Goal: Information Seeking & Learning: Learn about a topic

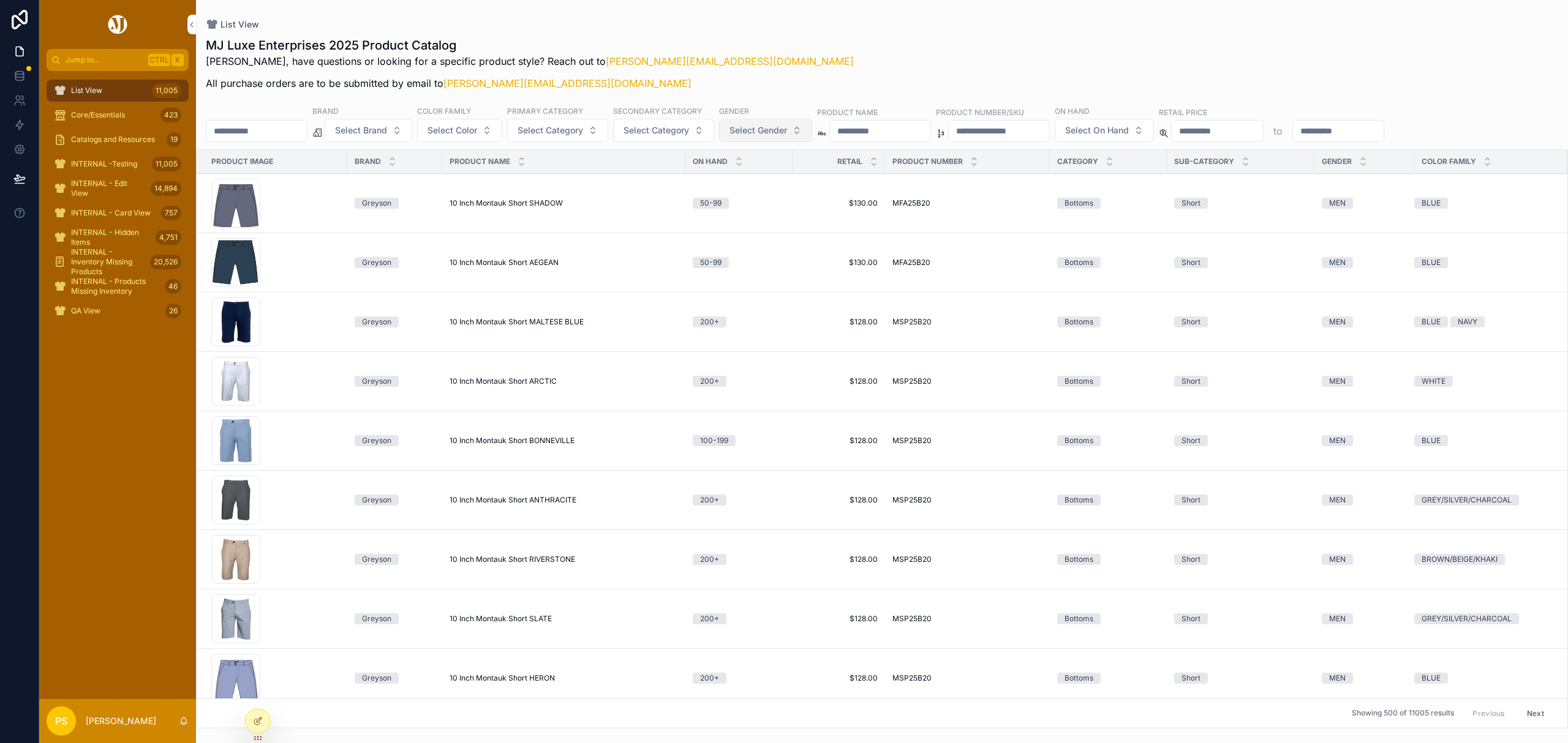
click at [787, 136] on span "Select Gender" at bounding box center [759, 130] width 58 height 13
click at [742, 199] on div "WOMEN" at bounding box center [800, 200] width 171 height 19
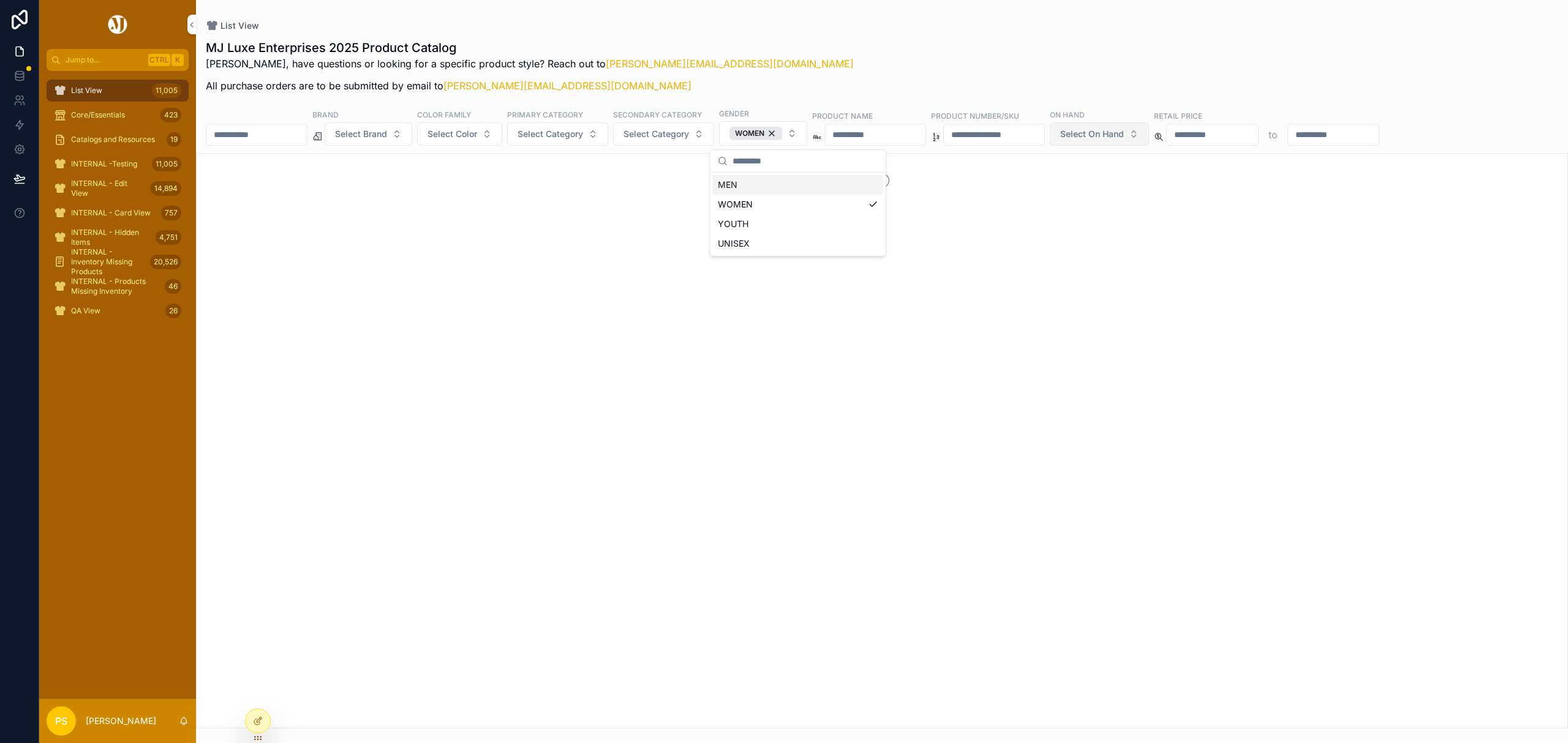
click at [1124, 136] on span "Select On Hand" at bounding box center [1093, 134] width 64 height 13
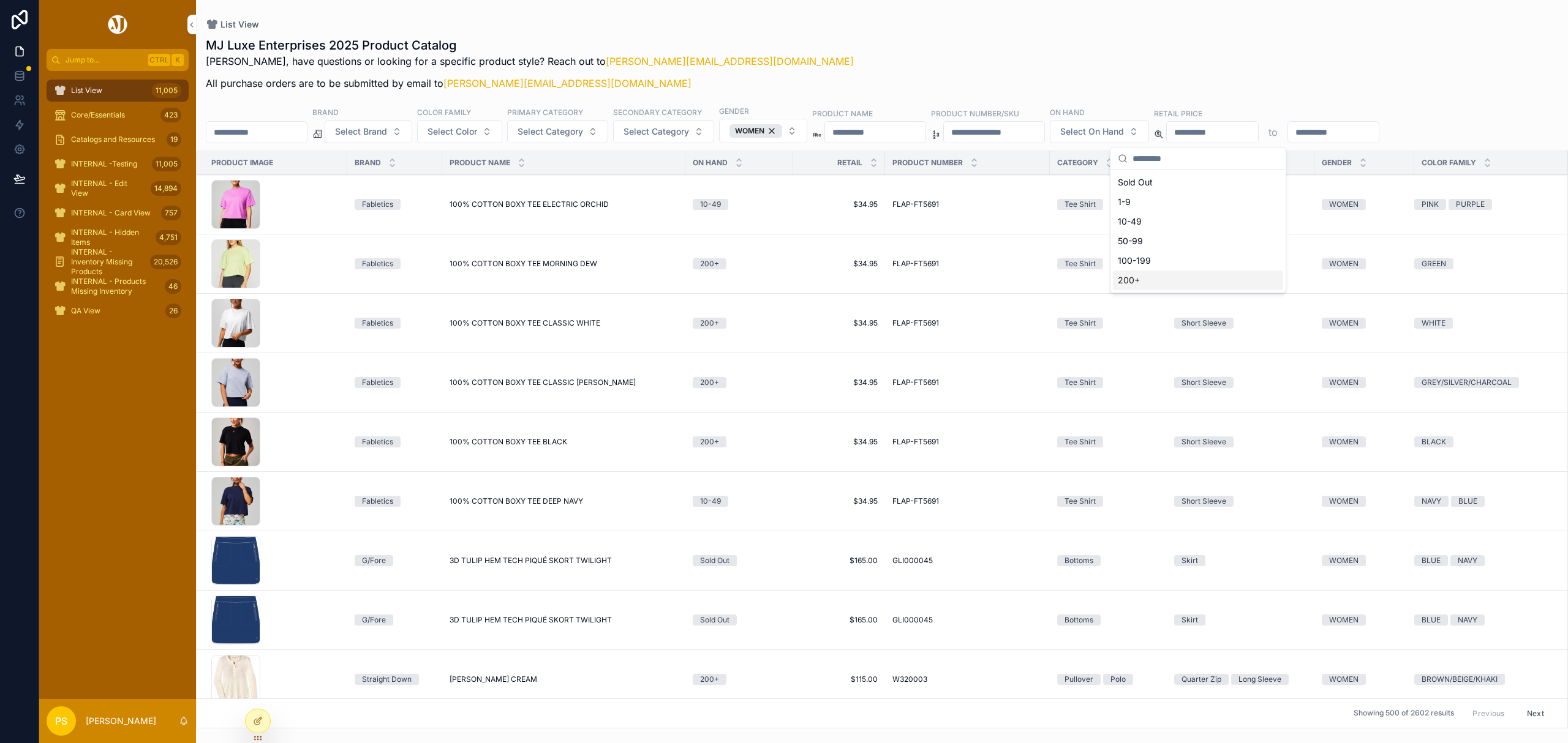
click at [1131, 280] on div "200+" at bounding box center [1198, 280] width 171 height 19
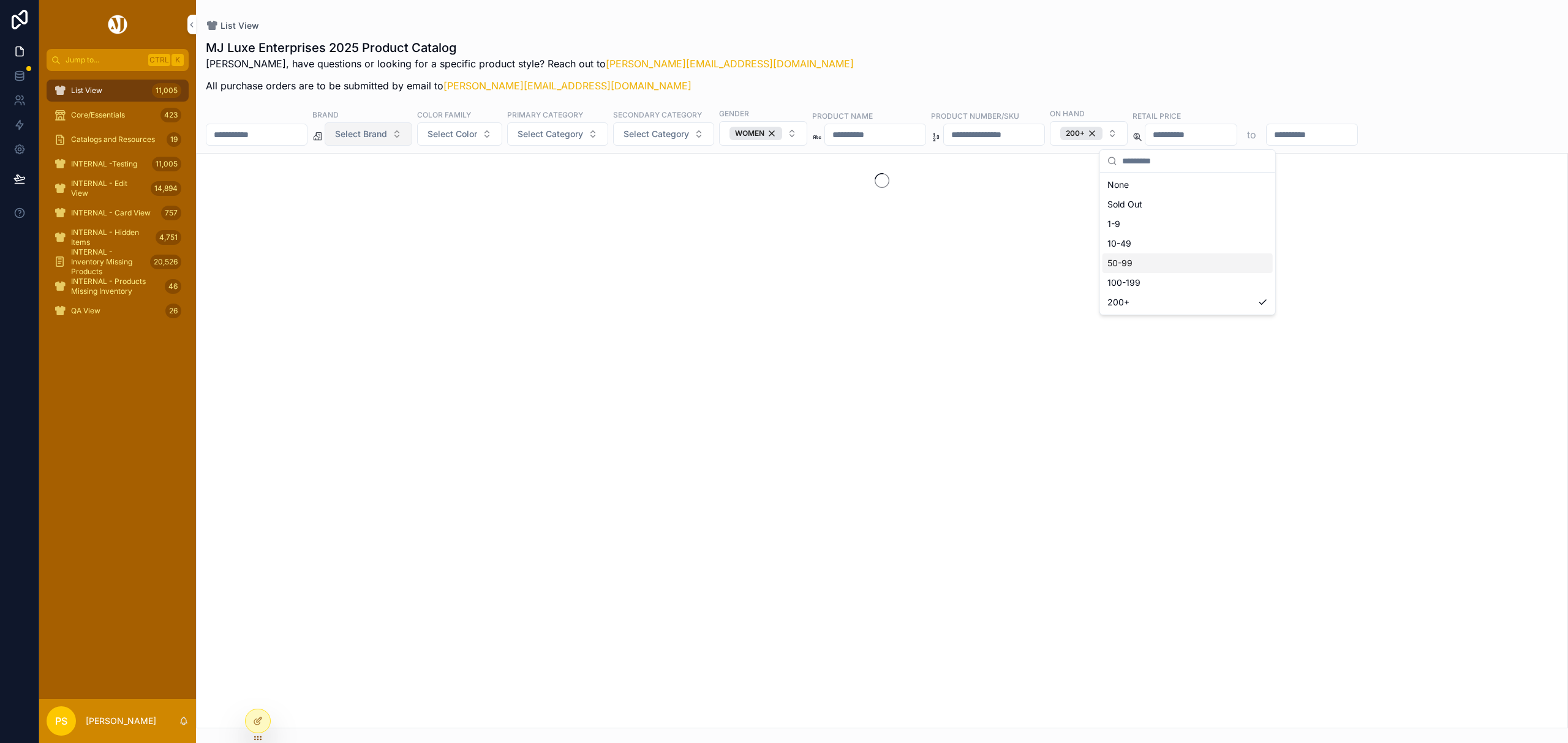
click at [388, 137] on span "Select Brand" at bounding box center [362, 134] width 52 height 13
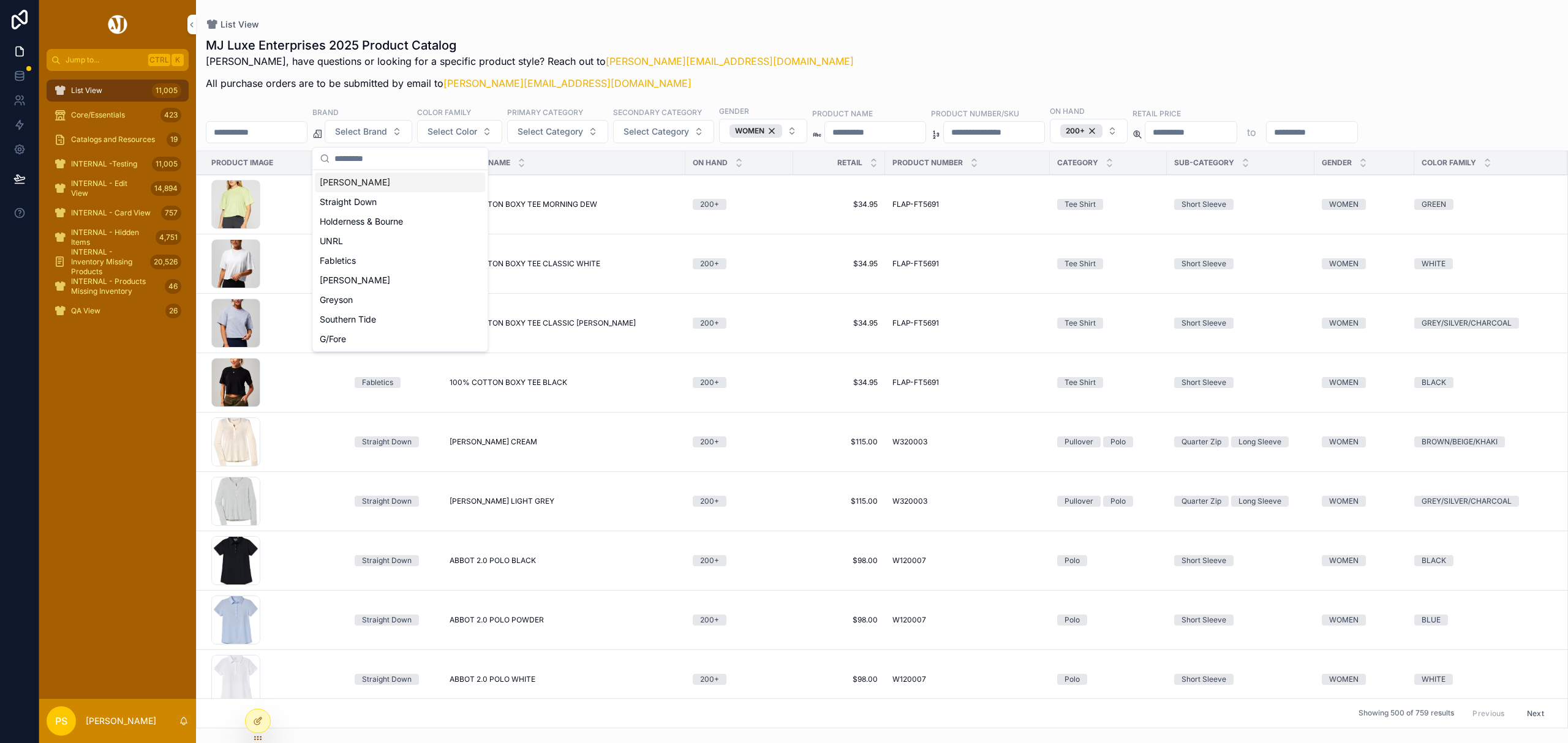
click at [814, 48] on div "MJ Luxe Enterprises 2025 Product Catalog [PERSON_NAME], have questions or looki…" at bounding box center [881, 67] width 1353 height 62
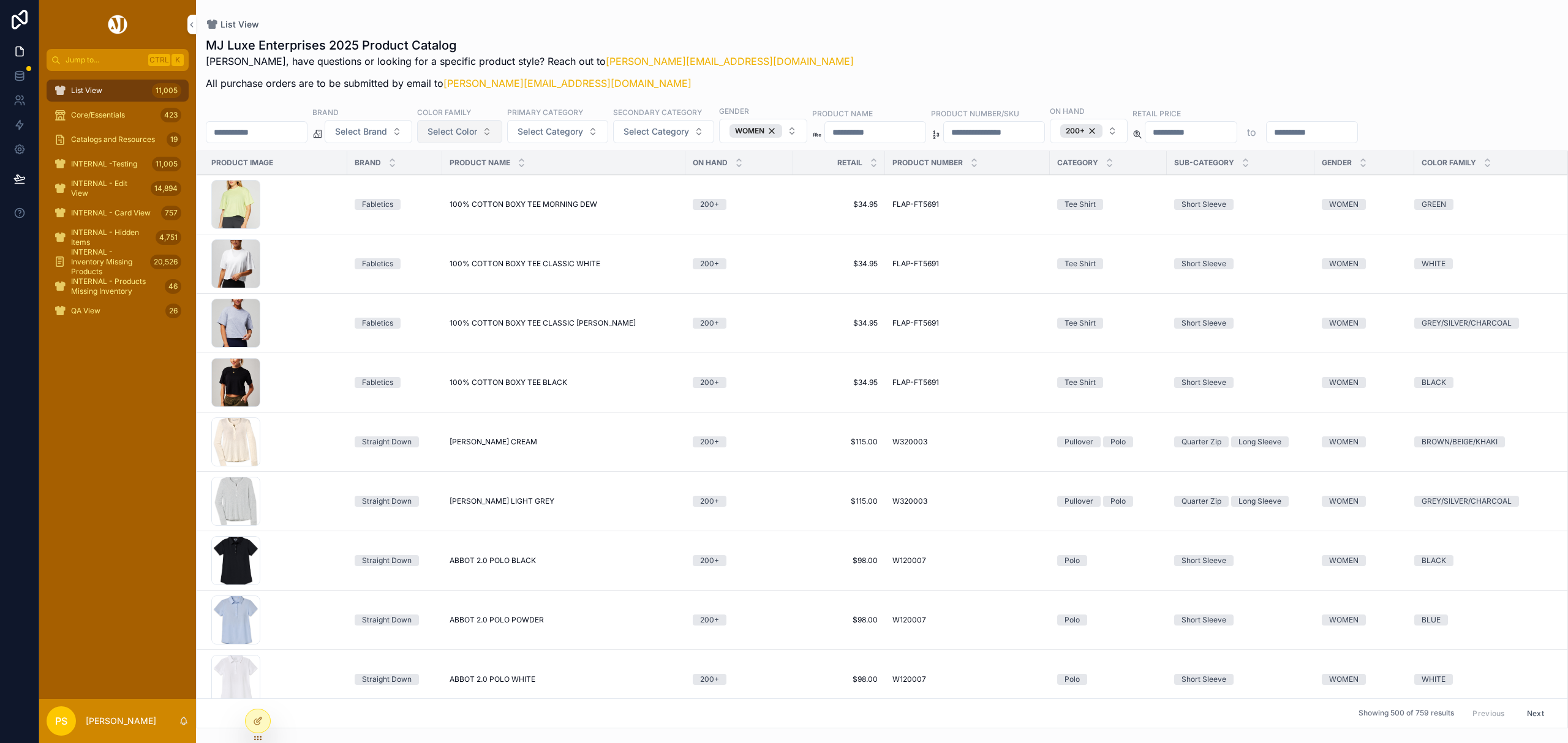
click at [477, 135] on span "Select Color" at bounding box center [451, 131] width 49 height 13
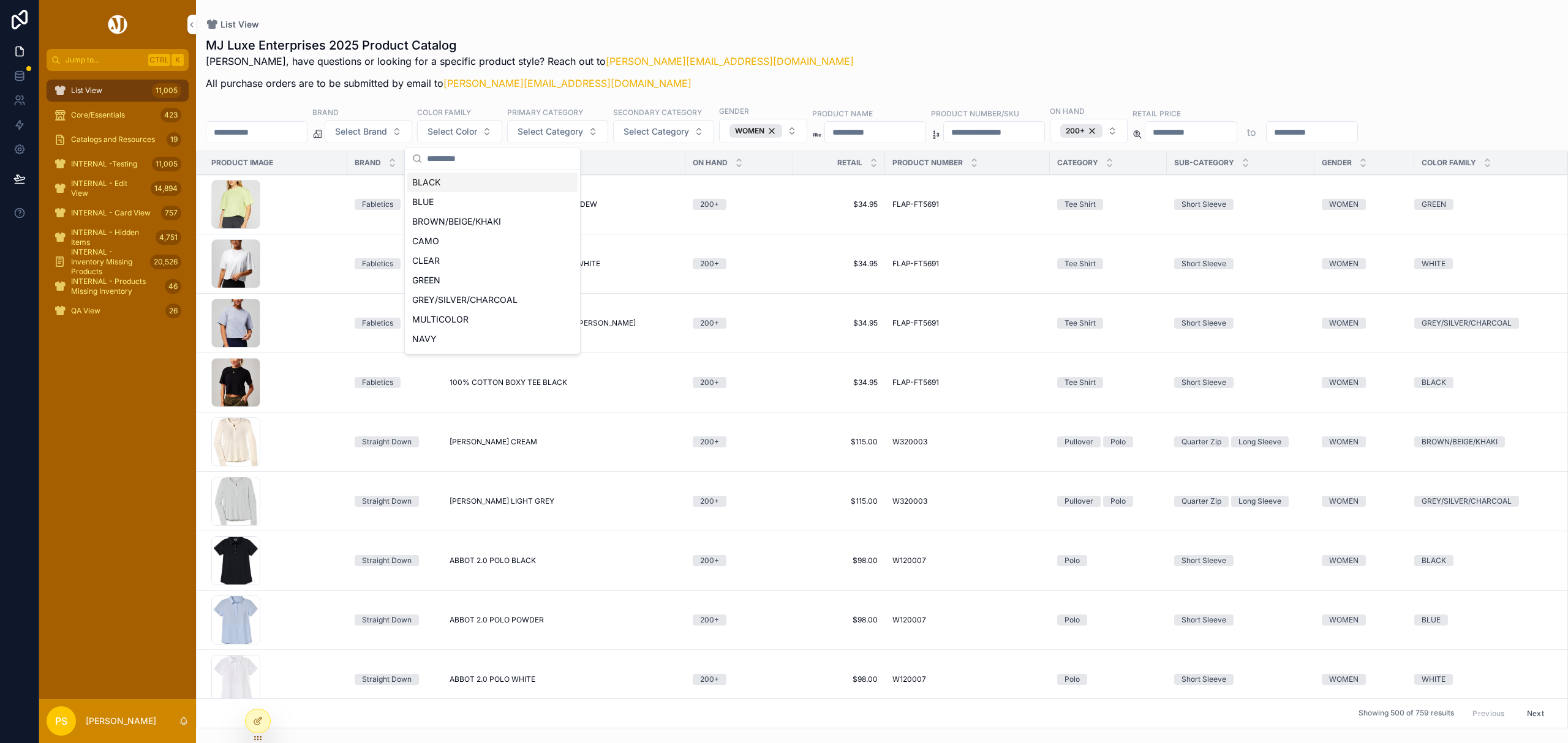
click at [448, 180] on div "BLACK" at bounding box center [492, 182] width 171 height 19
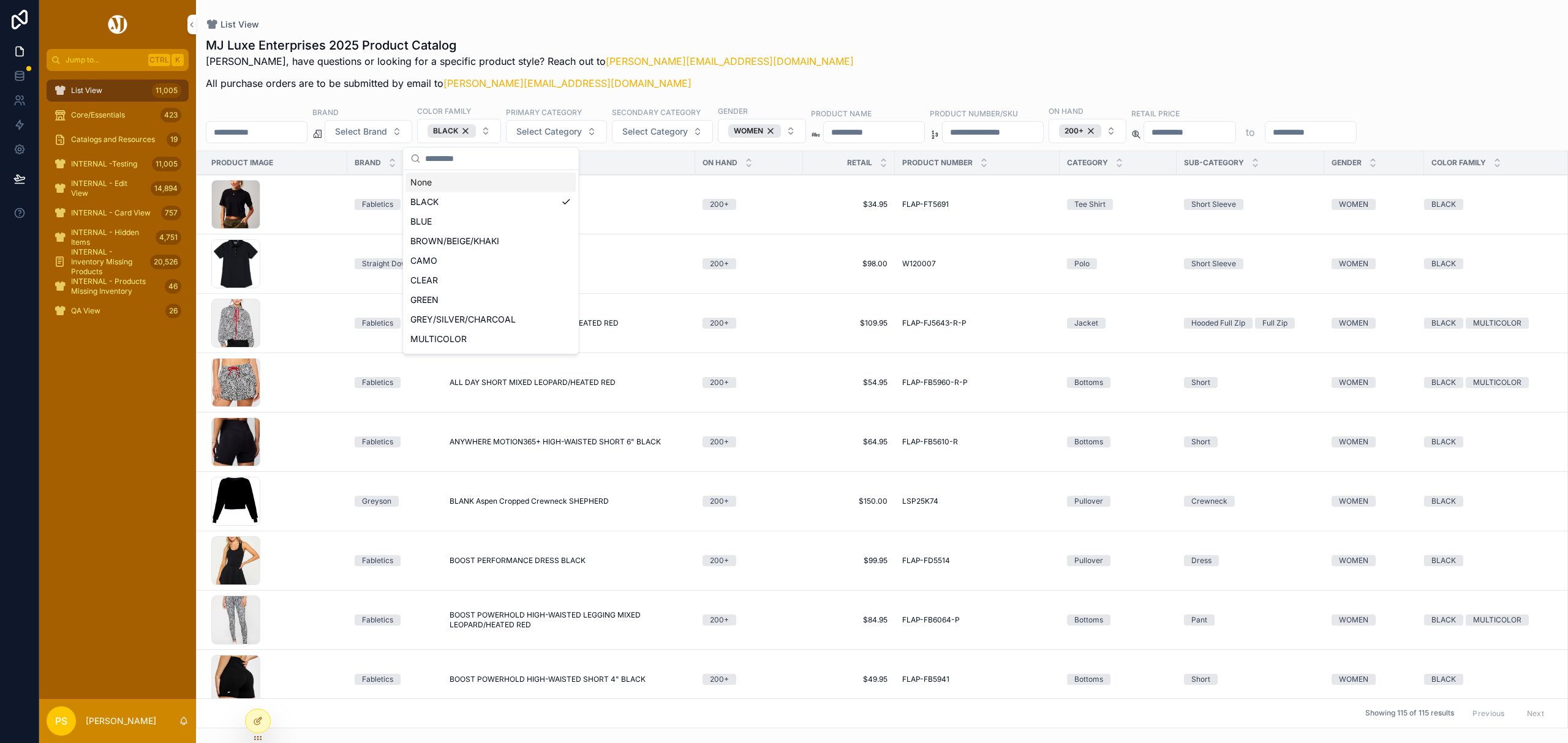
click at [866, 33] on div "MJ Luxe Enterprises 2025 Product Catalog [PERSON_NAME], have questions or looki…" at bounding box center [881, 378] width 1372 height 699
click at [580, 130] on span "Select Category" at bounding box center [550, 131] width 66 height 13
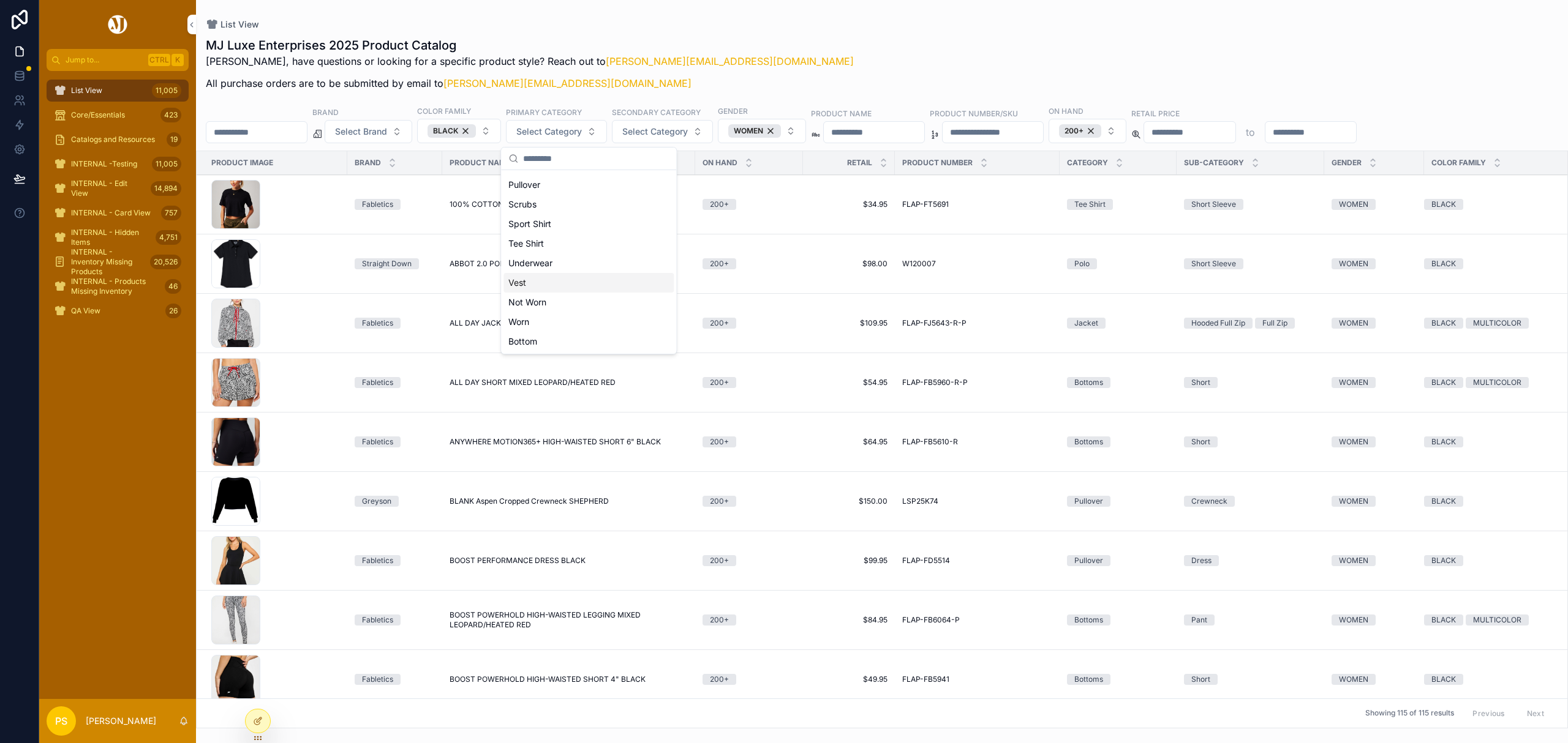
click at [535, 287] on div "Vest" at bounding box center [588, 282] width 171 height 19
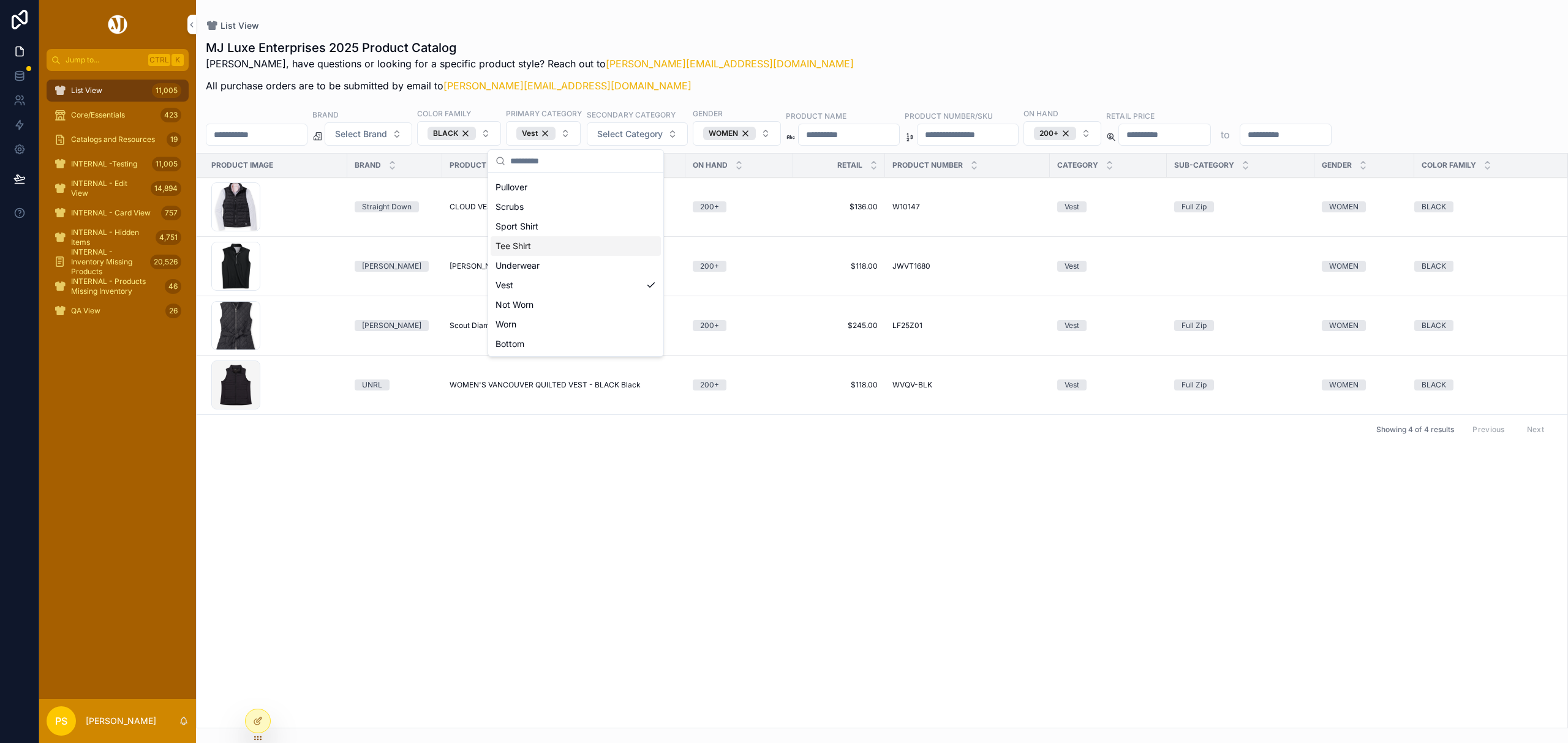
click at [1069, 4] on div "List View MJ Luxe Enterprises 2025 Product Catalog [PERSON_NAME], have question…" at bounding box center [881, 364] width 1372 height 729
click at [0, 0] on button "Copy URL" at bounding box center [0, 0] width 0 height 0
click at [133, 93] on div "List View 11,005" at bounding box center [118, 91] width 127 height 19
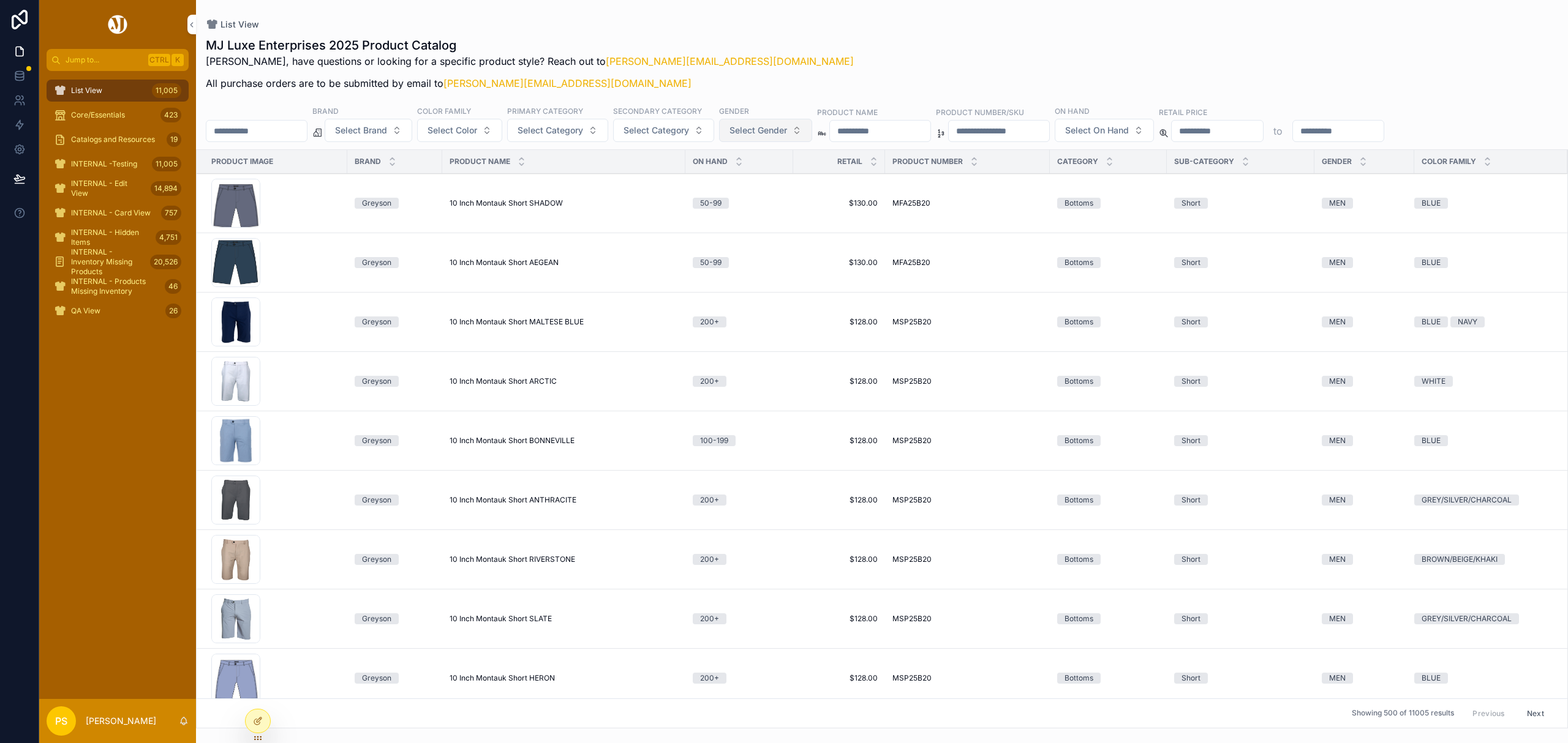
click at [787, 128] on span "Select Gender" at bounding box center [759, 130] width 58 height 13
click at [753, 197] on div "WOMEN" at bounding box center [800, 200] width 171 height 19
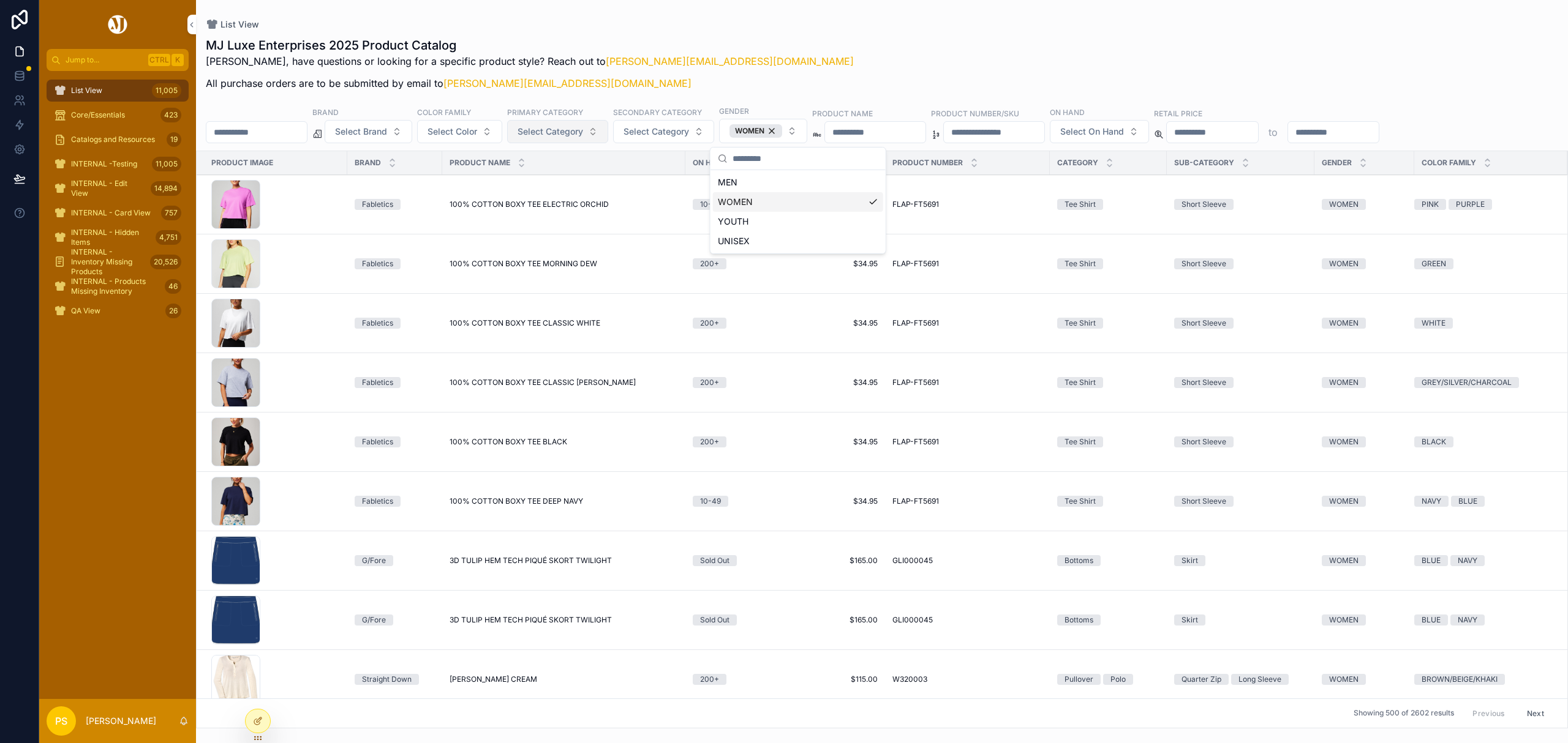
click at [583, 133] on span "Select Category" at bounding box center [551, 131] width 66 height 13
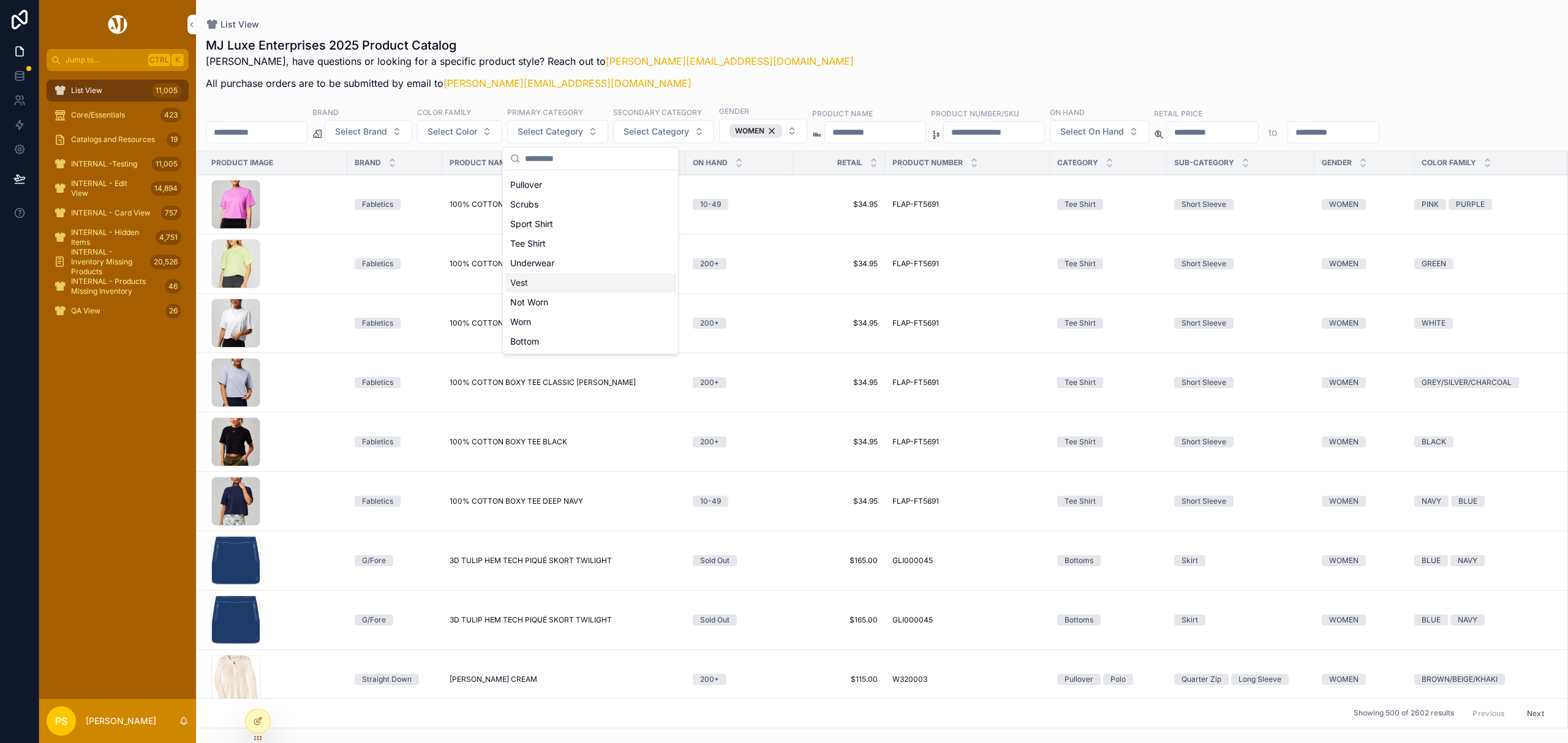
click at [543, 279] on div "Vest" at bounding box center [590, 282] width 171 height 19
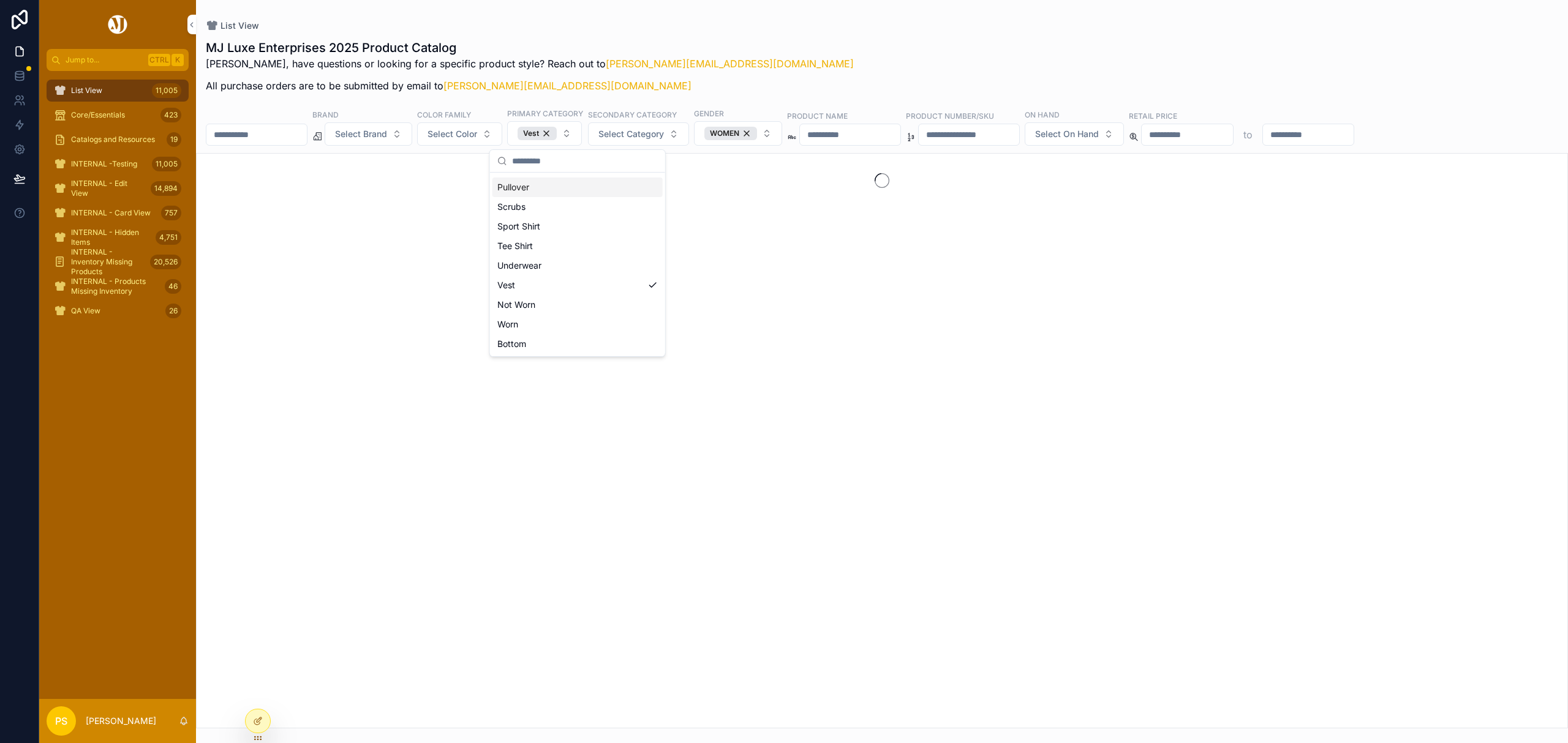
click at [871, 57] on div "MJ Luxe Enterprises 2025 Product Catalog [PERSON_NAME], have questions or looki…" at bounding box center [881, 70] width 1353 height 62
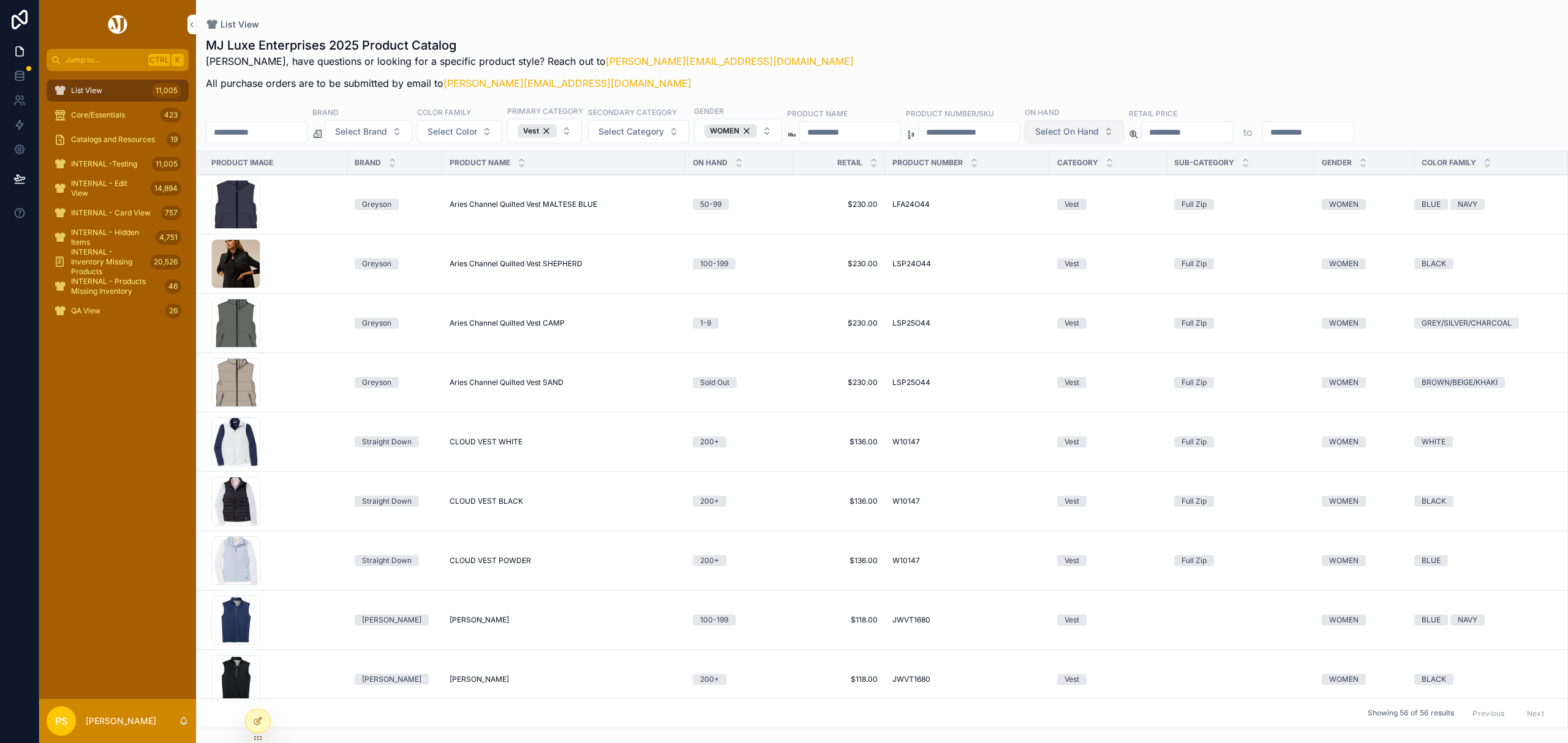
click at [1099, 132] on span "Select On Hand" at bounding box center [1068, 131] width 64 height 13
click at [1111, 284] on div "200+" at bounding box center [1172, 280] width 171 height 19
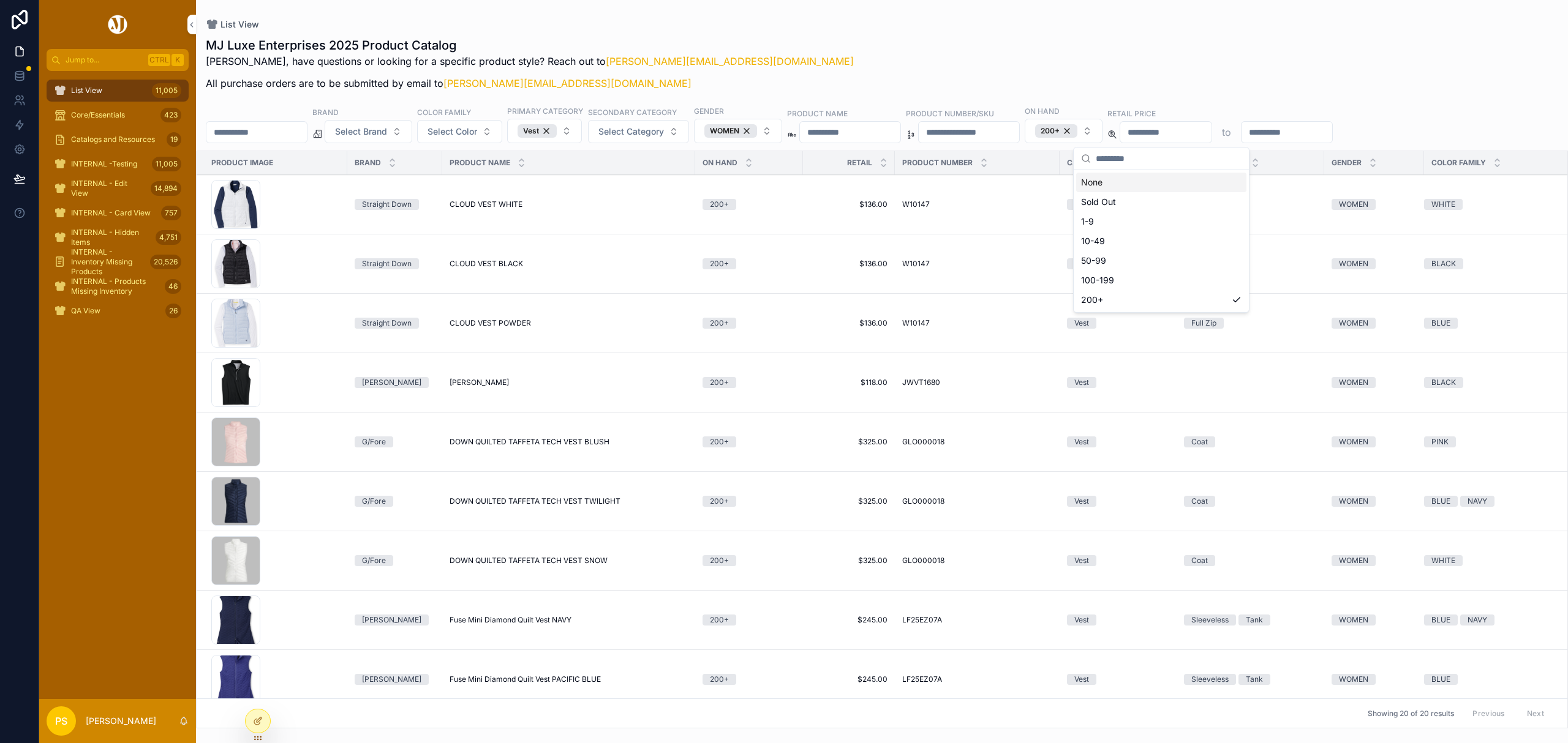
click at [930, 60] on div "MJ Luxe Enterprises 2025 Product Catalog [PERSON_NAME], have questions or looki…" at bounding box center [881, 67] width 1353 height 62
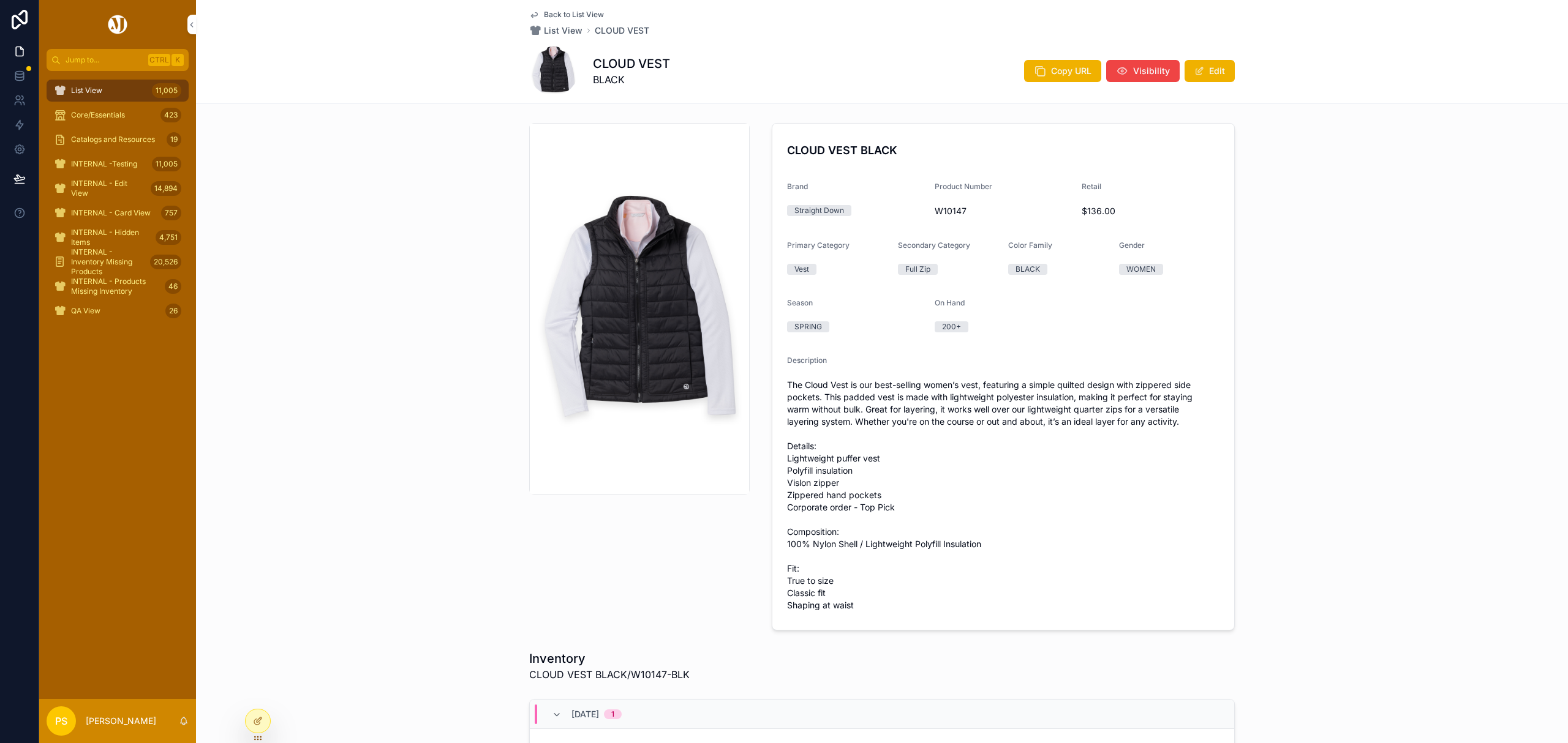
click at [653, 305] on img "scrollable content" at bounding box center [639, 308] width 219 height 297
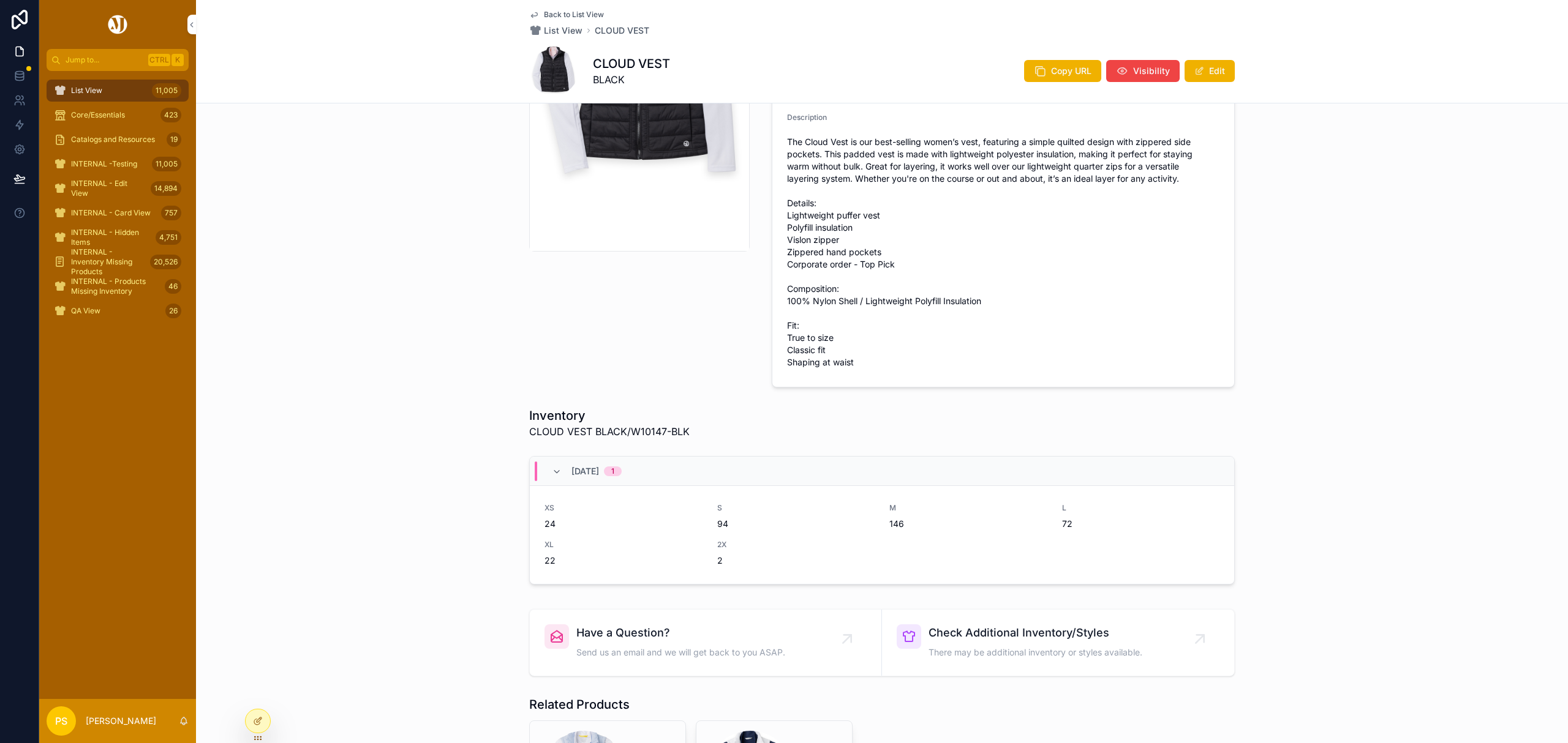
scroll to position [245, 0]
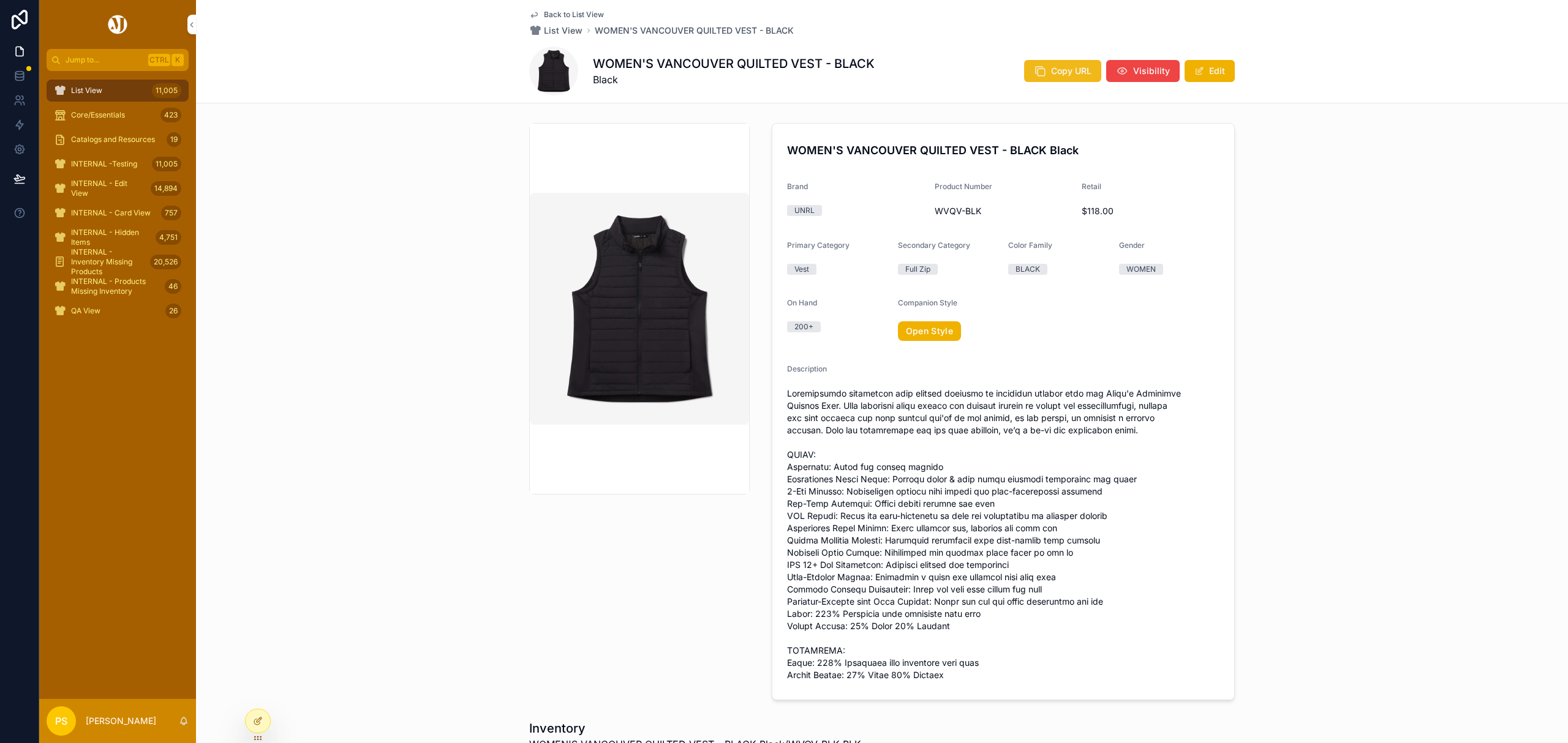
click at [1074, 75] on span "Copy URL" at bounding box center [1071, 70] width 41 height 13
click at [642, 287] on img "scrollable content" at bounding box center [639, 308] width 219 height 232
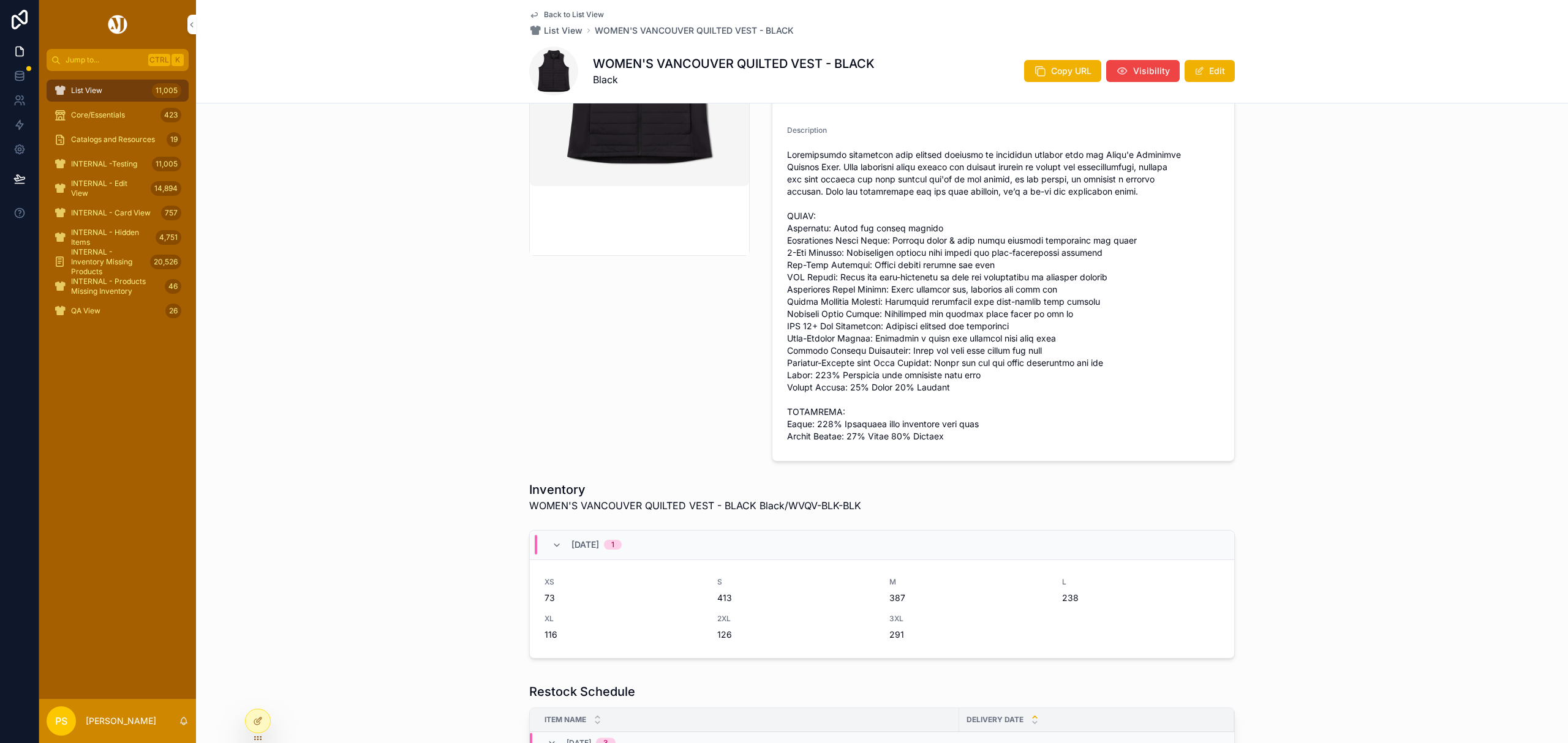
scroll to position [245, 0]
